Goal: Information Seeking & Learning: Learn about a topic

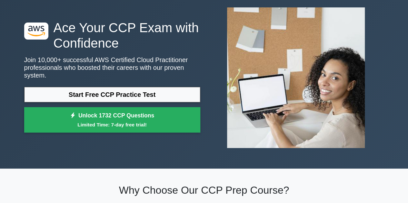
scroll to position [35, 0]
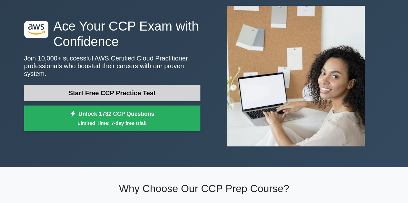
click at [86, 89] on link "Start Free CCP Practice Test" at bounding box center [112, 92] width 176 height 15
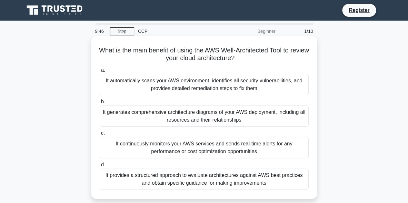
click at [141, 183] on div "It provides a structured approach to evaluate architectures against AWS best pr…" at bounding box center [204, 179] width 209 height 21
click at [100, 167] on input "d. It provides a structured approach to evaluate architectures against AWS best…" at bounding box center [100, 165] width 0 height 4
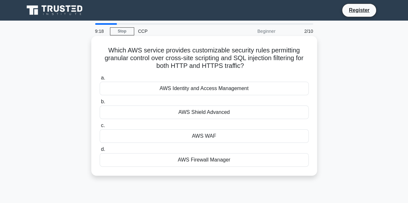
click at [202, 91] on div "AWS Identity and Access Management" at bounding box center [204, 89] width 209 height 14
click at [100, 80] on input "a. AWS Identity and Access Management" at bounding box center [100, 78] width 0 height 4
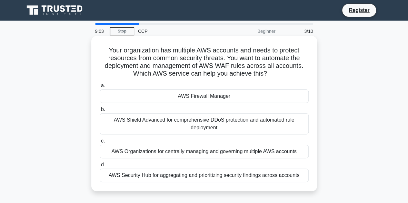
click at [185, 178] on div "AWS Security Hub for aggregating and prioritizing security findings across acco…" at bounding box center [204, 176] width 209 height 14
click at [100, 167] on input "d. AWS Security Hub for aggregating and prioritizing security findings across a…" at bounding box center [100, 165] width 0 height 4
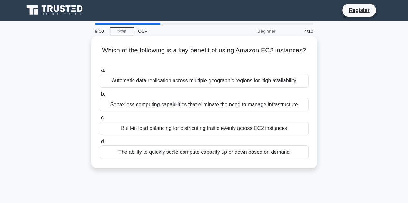
click at [197, 84] on div "Automatic data replication across multiple geographic regions for high availabi…" at bounding box center [204, 81] width 209 height 14
click at [100, 72] on input "a. Automatic data replication across multiple geographic regions for high avail…" at bounding box center [100, 70] width 0 height 4
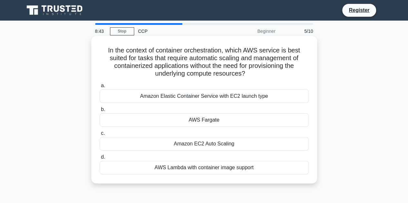
click at [196, 99] on div "Amazon Elastic Container Service with EC2 launch type" at bounding box center [204, 97] width 209 height 14
click at [100, 88] on input "a. Amazon Elastic Container Service with EC2 launch type" at bounding box center [100, 86] width 0 height 4
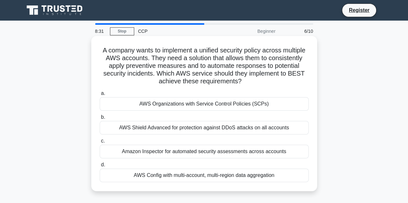
click at [190, 129] on div "AWS Shield Advanced for protection against DDoS attacks on all accounts" at bounding box center [204, 128] width 209 height 14
click at [100, 120] on input "b. AWS Shield Advanced for protection against DDoS attacks on all accounts" at bounding box center [100, 117] width 0 height 4
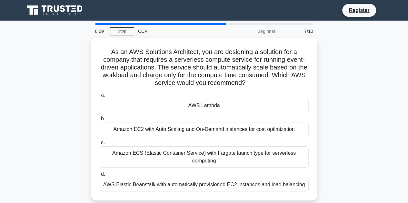
click at [190, 129] on div "Amazon EC2 with Auto Scaling and On-Demand instances for cost optimization" at bounding box center [204, 130] width 209 height 14
click at [100, 121] on input "b. Amazon EC2 with Auto Scaling and On-Demand instances for cost optimization" at bounding box center [100, 119] width 0 height 4
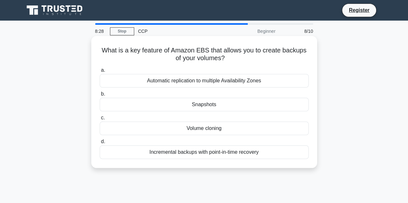
click at [187, 149] on div "Incremental backups with point-in-time recovery" at bounding box center [204, 153] width 209 height 14
click at [100, 144] on input "d. Incremental backups with point-in-time recovery" at bounding box center [100, 142] width 0 height 4
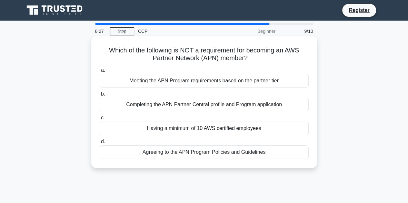
click at [192, 85] on div "Meeting the APN Program requirements based on the partner tier" at bounding box center [204, 81] width 209 height 14
click at [100, 72] on input "a. Meeting the APN Program requirements based on the partner tier" at bounding box center [100, 70] width 0 height 4
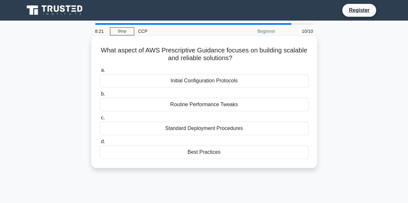
click at [186, 129] on div "Standard Deployment Procedures" at bounding box center [204, 129] width 209 height 14
click at [100, 120] on input "c. Standard Deployment Procedures" at bounding box center [100, 118] width 0 height 4
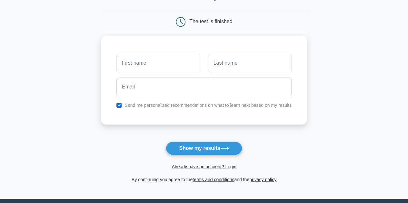
scroll to position [56, 0]
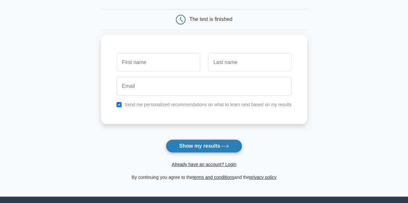
click at [201, 144] on button "Show my results" at bounding box center [204, 147] width 76 height 14
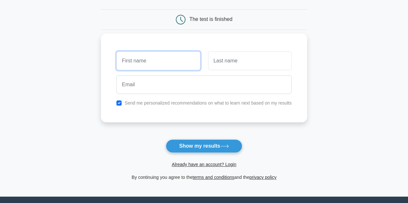
click at [164, 58] on input "text" at bounding box center [157, 61] width 83 height 19
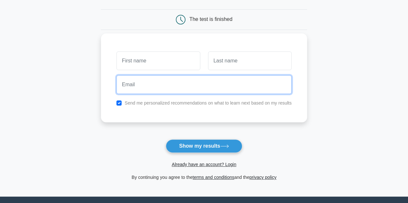
click at [158, 86] on input "email" at bounding box center [203, 84] width 175 height 19
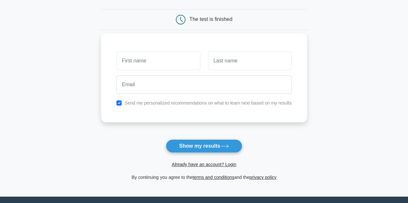
click at [107, 109] on div "Send me personalized recommendations on what to learn next based on my results" at bounding box center [204, 78] width 206 height 89
click at [122, 101] on div "Send me personalized recommendations on what to learn next based on my results" at bounding box center [203, 103] width 183 height 8
click at [120, 101] on input "checkbox" at bounding box center [118, 103] width 5 height 5
checkbox input "false"
click at [224, 140] on button "Show my results" at bounding box center [204, 147] width 76 height 14
